Goal: Task Accomplishment & Management: Manage account settings

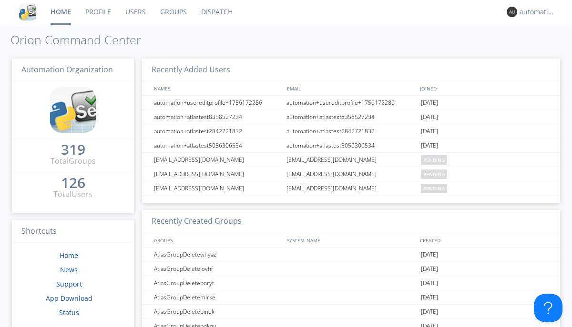
click at [216, 12] on link "Dispatch" at bounding box center [217, 12] width 46 height 24
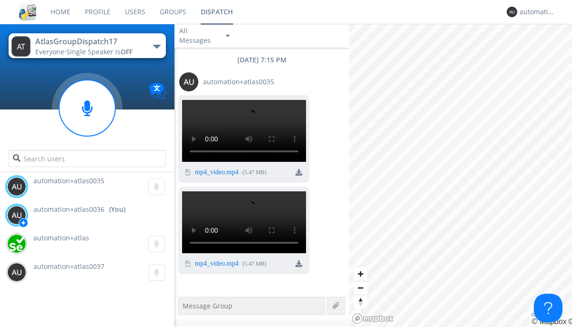
scroll to position [297, 0]
click at [299, 267] on img at bounding box center [299, 264] width 7 height 7
click at [535, 12] on div "automation+atlas0036" at bounding box center [538, 12] width 36 height 10
click at [542, 50] on div "Log Out" at bounding box center [542, 50] width 49 height 17
